Goal: Task Accomplishment & Management: Manage account settings

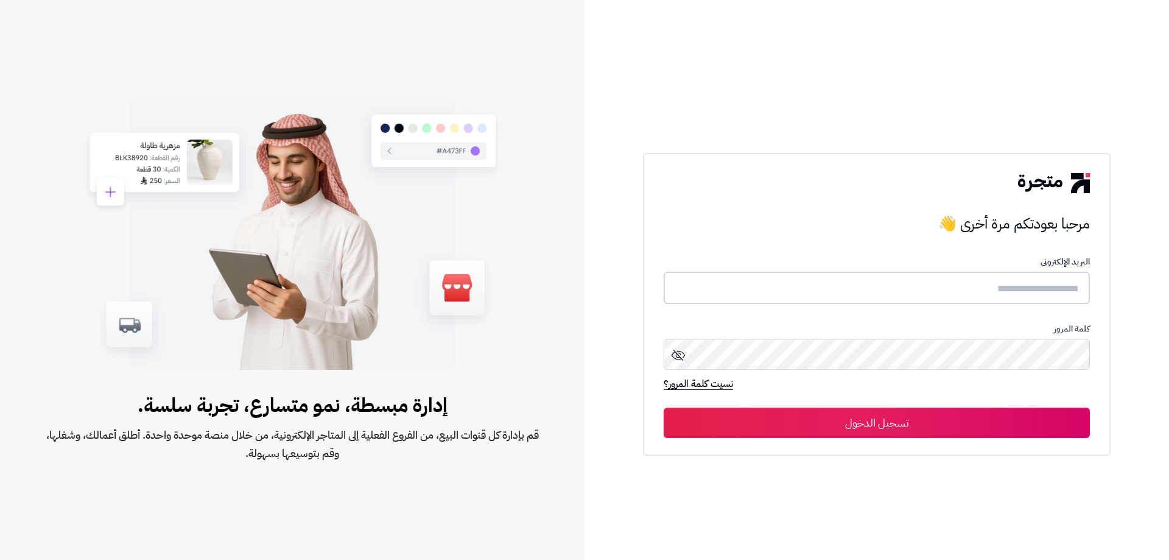
type input "*****"
click at [1027, 424] on button "تسجيل الدخول" at bounding box center [877, 422] width 426 height 30
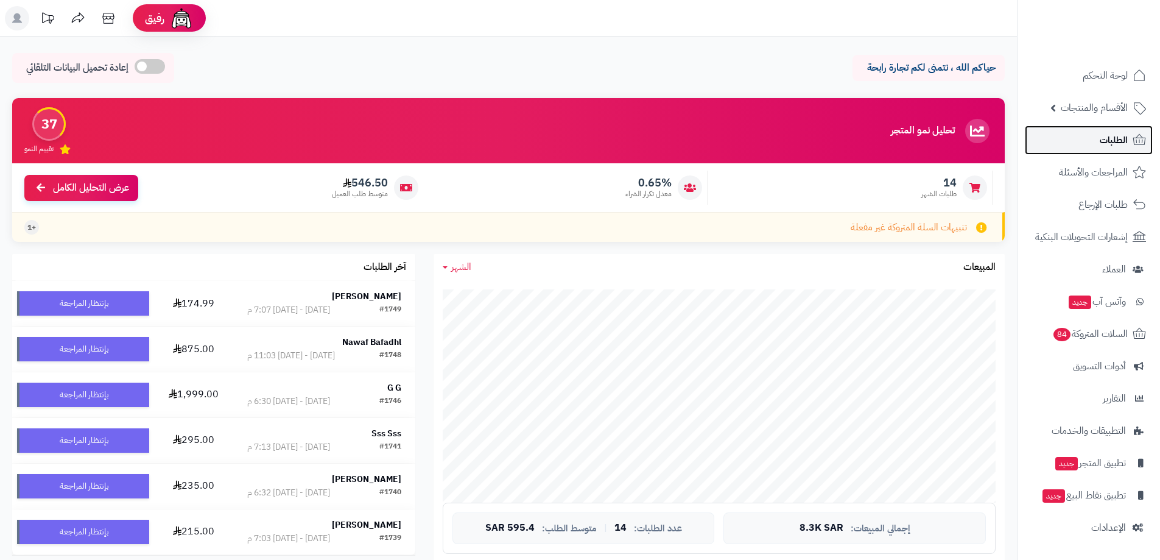
click at [1102, 138] on span "الطلبات" at bounding box center [1114, 140] width 28 height 17
click at [1097, 143] on link "الطلبات" at bounding box center [1089, 139] width 128 height 29
